Goal: Task Accomplishment & Management: Complete application form

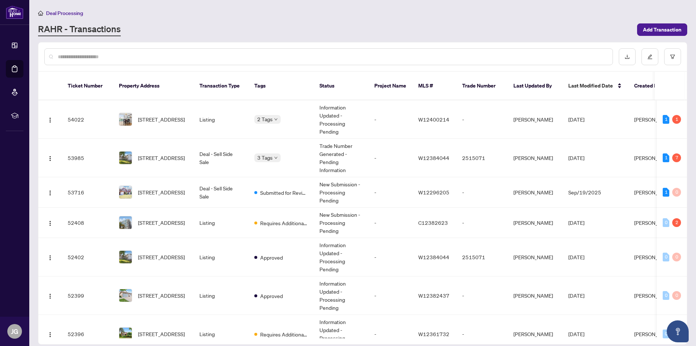
click at [118, 55] on input "text" at bounding box center [332, 57] width 549 height 8
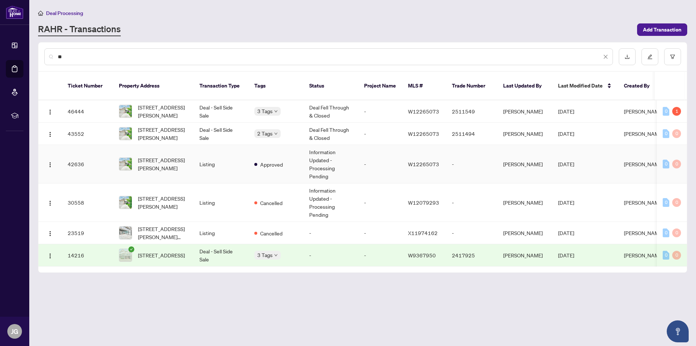
type input "**"
click at [212, 152] on td "Listing" at bounding box center [221, 164] width 55 height 38
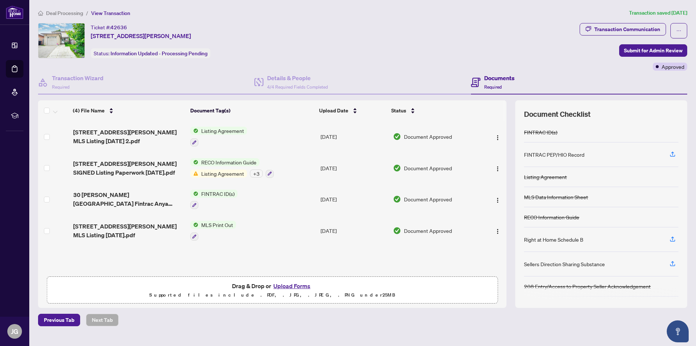
click at [297, 284] on button "Upload Forms" at bounding box center [291, 286] width 41 height 10
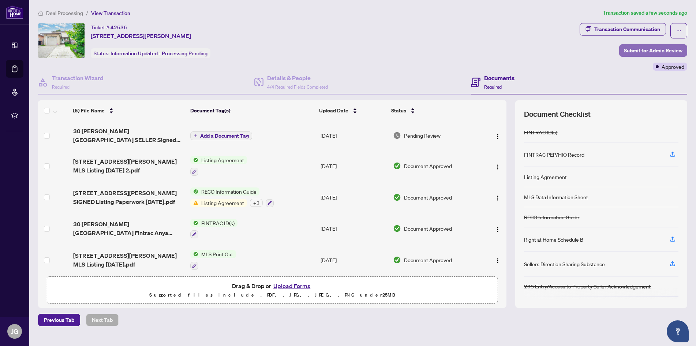
click at [646, 48] on span "Submit for Admin Review" at bounding box center [653, 51] width 59 height 12
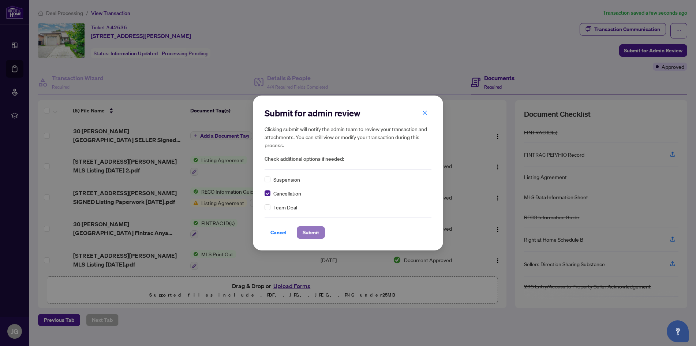
click at [317, 231] on span "Submit" at bounding box center [311, 233] width 16 height 12
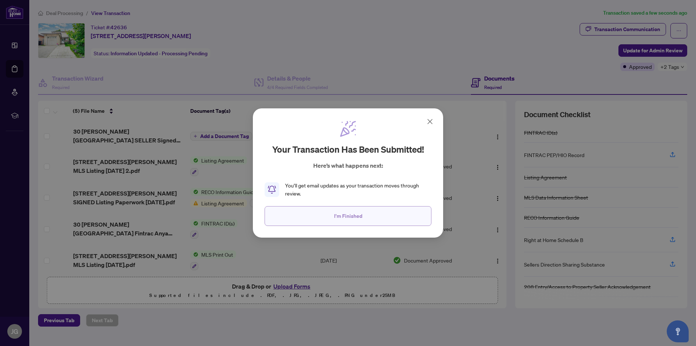
click at [335, 212] on span "I'm Finished" at bounding box center [348, 216] width 28 height 12
